Goal: Unclear

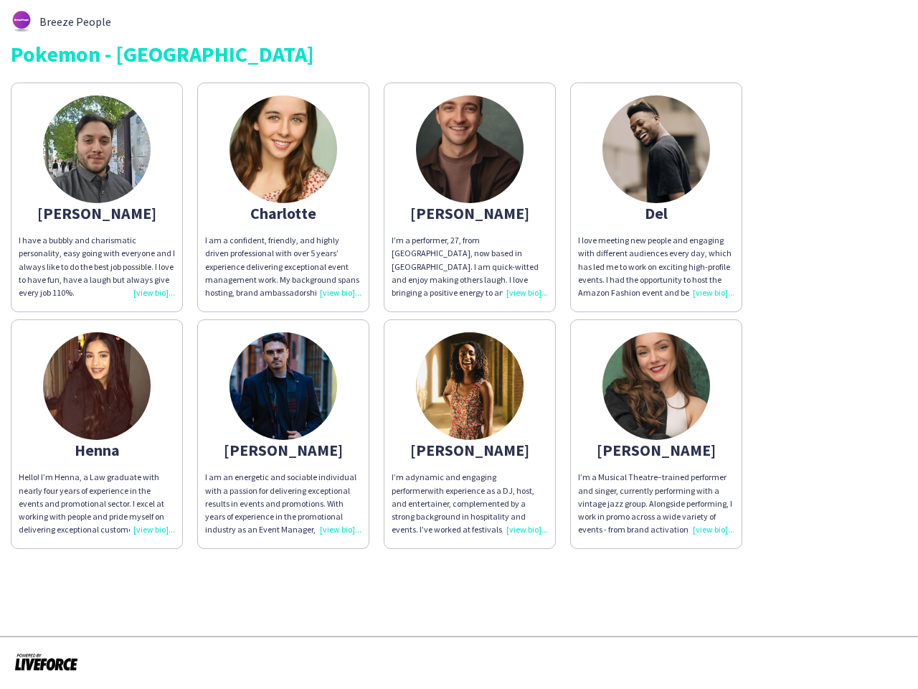
click at [459, 344] on img at bounding box center [470, 386] width 108 height 108
click at [97, 197] on img at bounding box center [97, 149] width 108 height 108
click at [283, 197] on img at bounding box center [284, 149] width 108 height 108
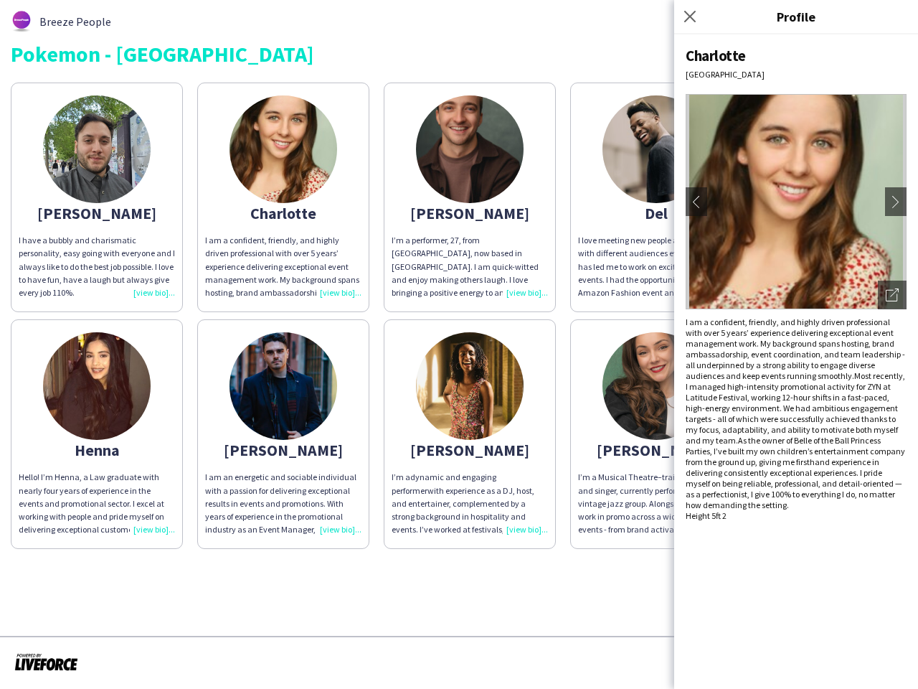
click at [470, 197] on img at bounding box center [470, 149] width 108 height 108
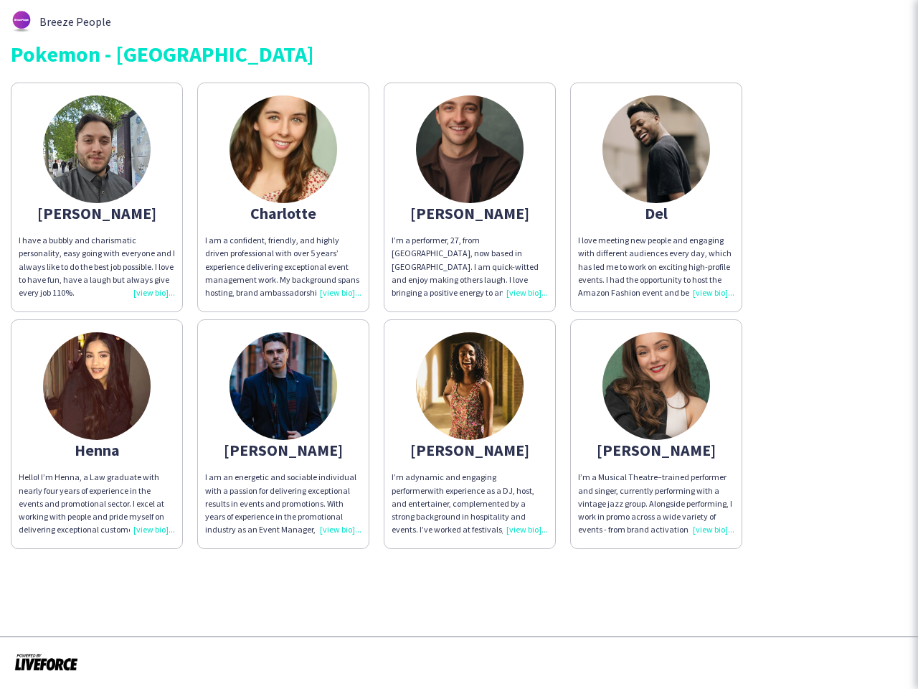
click at [656, 197] on img at bounding box center [657, 149] width 108 height 108
click at [97, 434] on img at bounding box center [97, 386] width 108 height 108
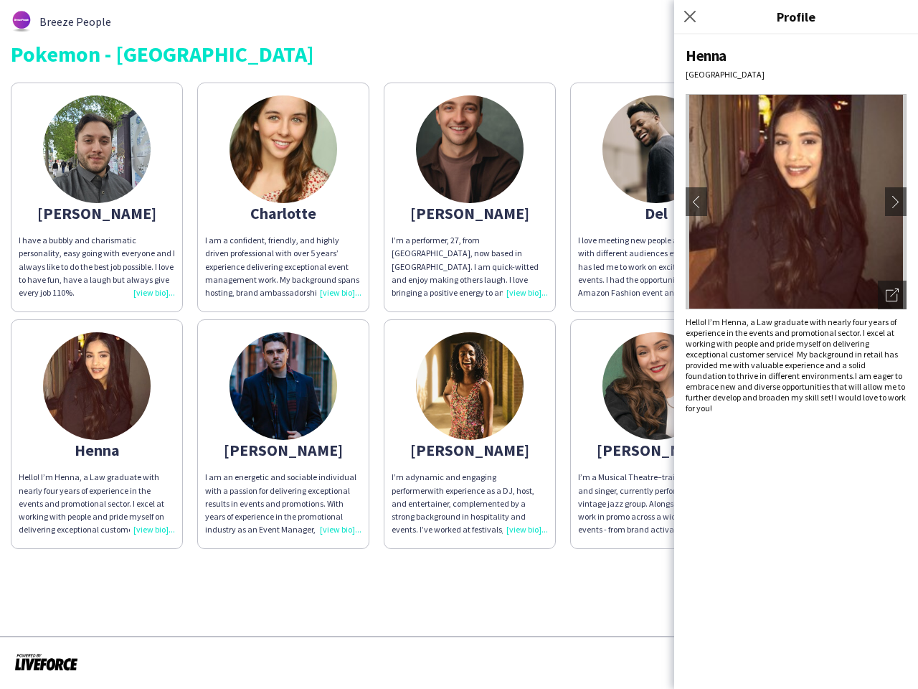
click at [283, 434] on img at bounding box center [284, 386] width 108 height 108
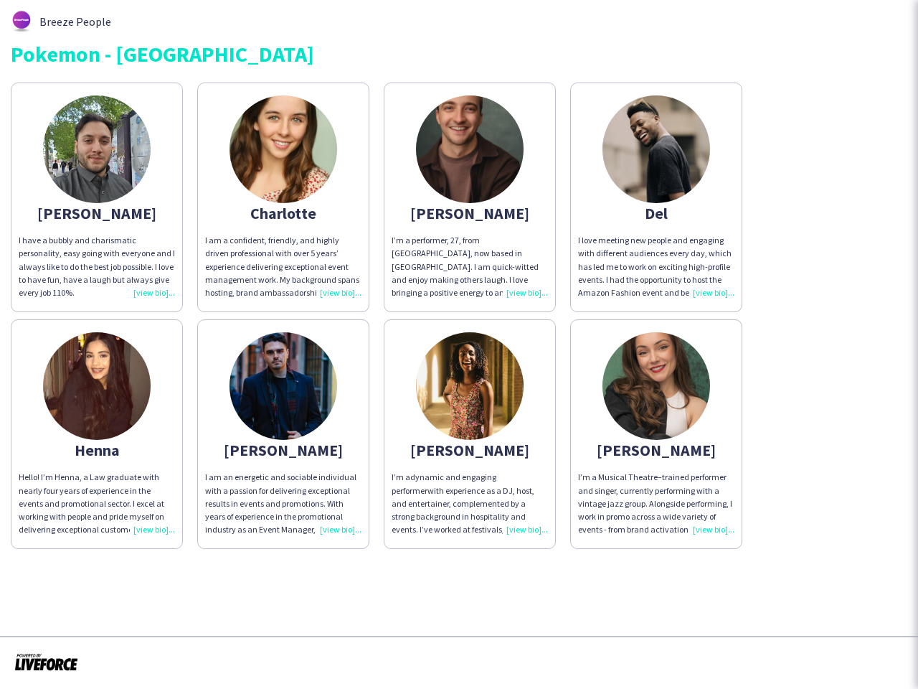
click at [470, 434] on img at bounding box center [470, 386] width 108 height 108
click at [656, 434] on img at bounding box center [657, 386] width 108 height 108
